Goal: Information Seeking & Learning: Check status

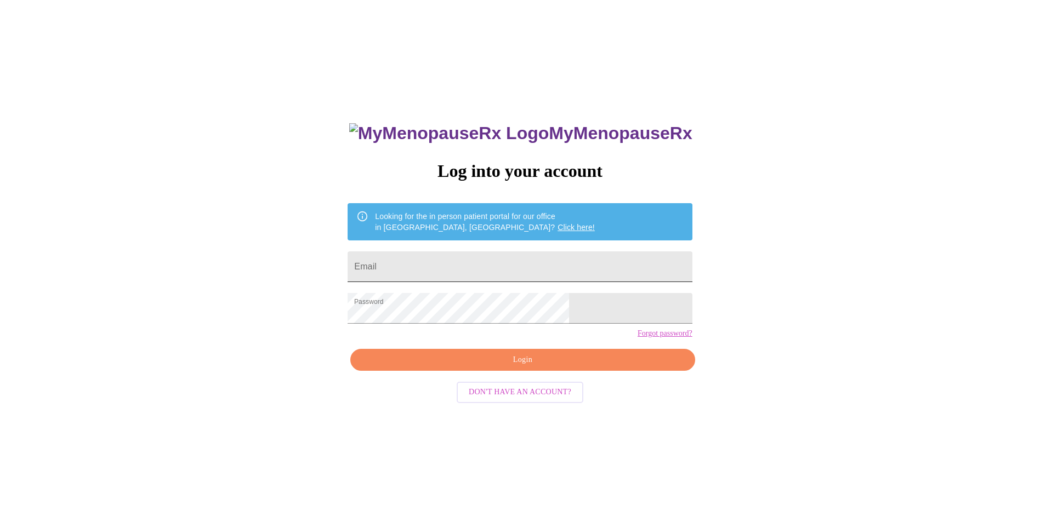
click at [481, 266] on input "Email" at bounding box center [520, 267] width 344 height 31
type input "carrie.forguson@allegion.com"
click at [505, 367] on span "Login" at bounding box center [522, 361] width 319 height 14
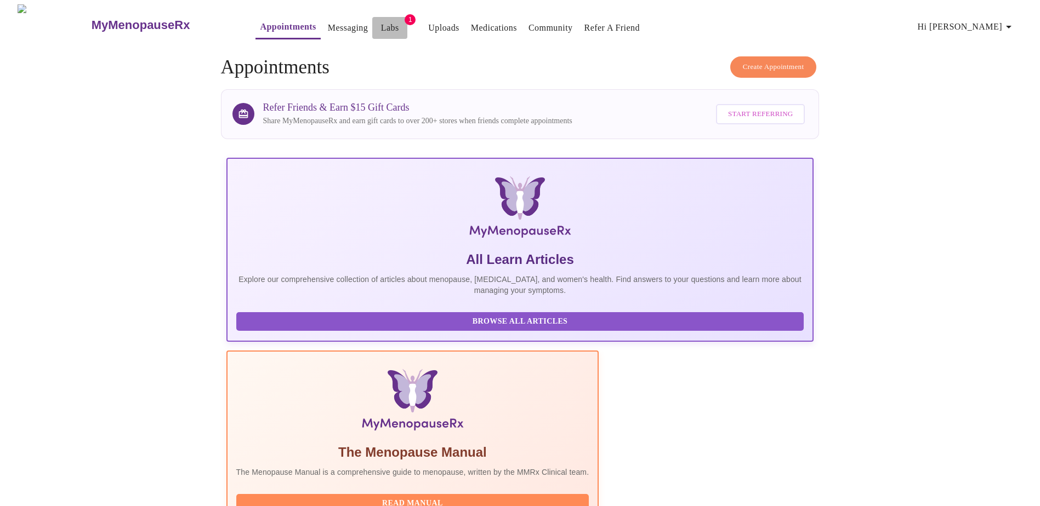
click at [381, 29] on link "Labs" at bounding box center [390, 27] width 18 height 15
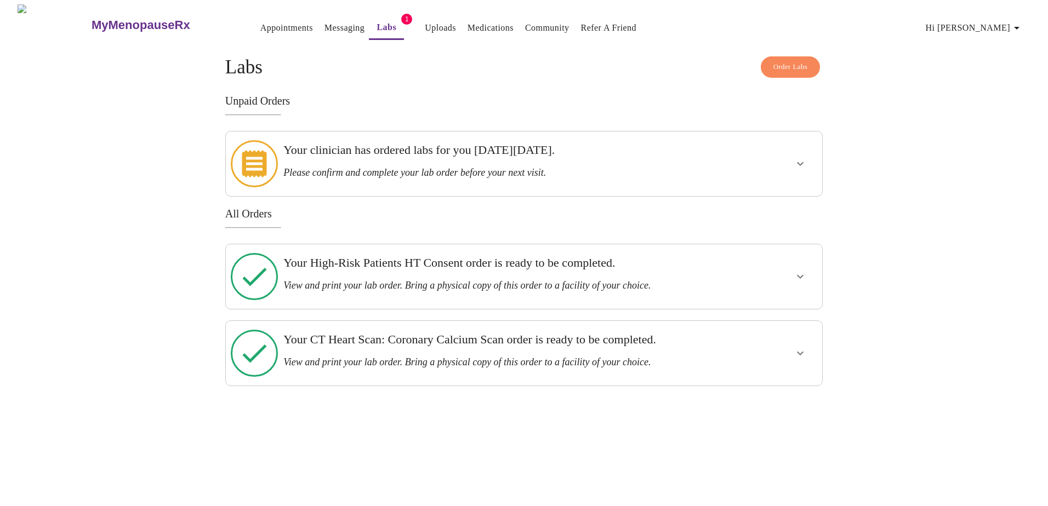
click at [807, 340] on button "show more" at bounding box center [800, 353] width 26 height 26
click at [771, 386] on span "View Order" at bounding box center [773, 393] width 49 height 14
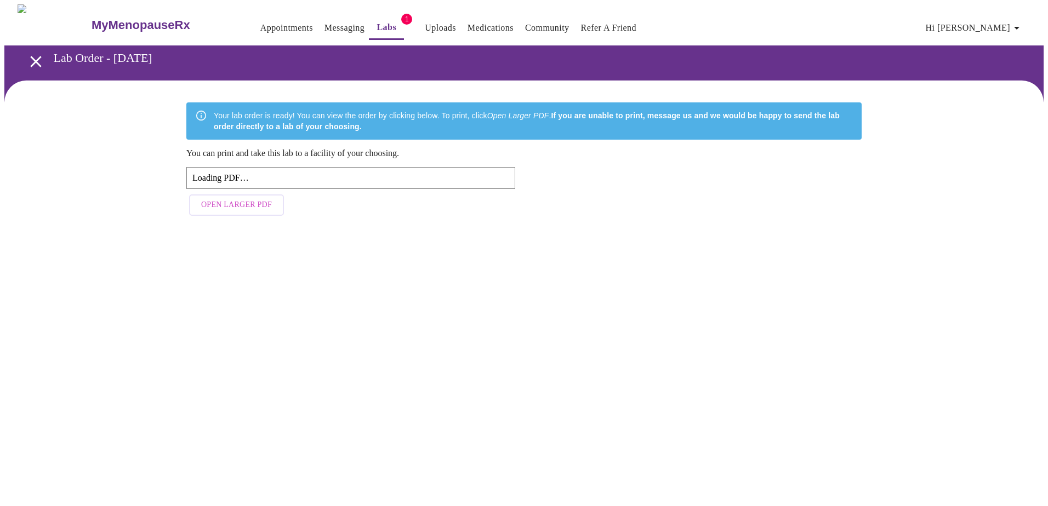
click at [240, 208] on span "Open Larger PDF" at bounding box center [236, 205] width 71 height 14
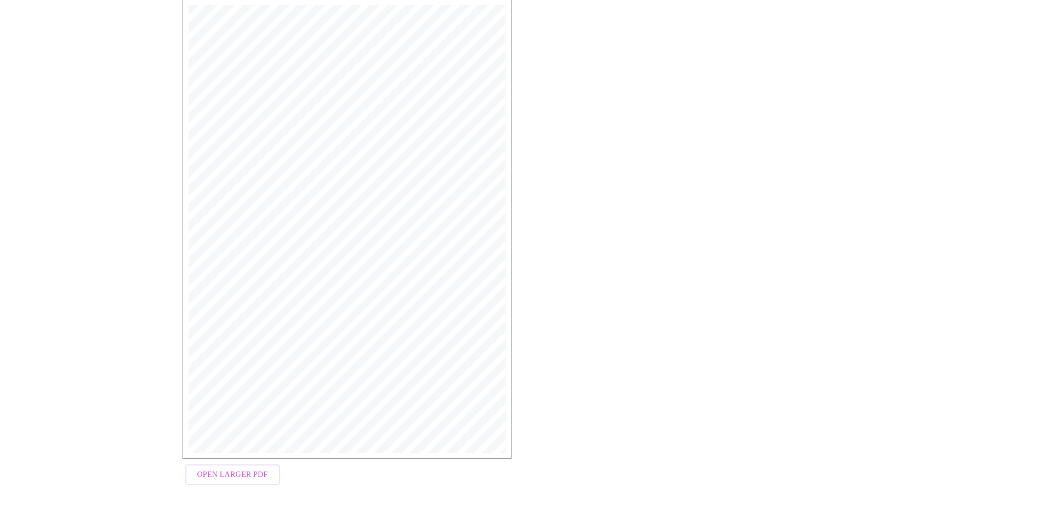
scroll to position [170, 0]
click at [214, 467] on span "Open Larger PDF" at bounding box center [232, 473] width 71 height 14
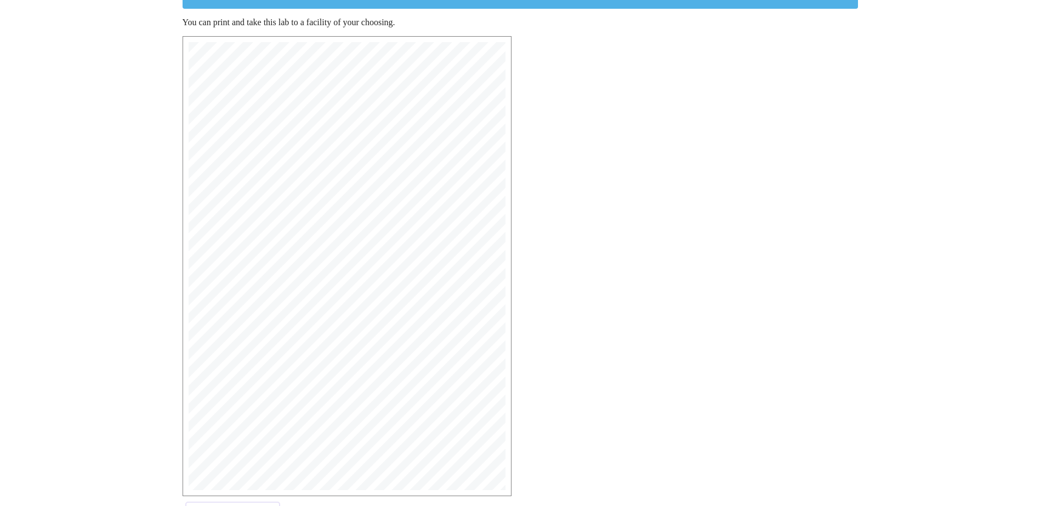
scroll to position [116, 0]
